Goal: Transaction & Acquisition: Subscribe to service/newsletter

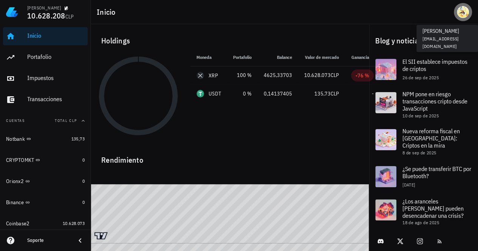
click at [464, 12] on div "avatar" at bounding box center [462, 12] width 12 height 12
